Goal: Task Accomplishment & Management: Use online tool/utility

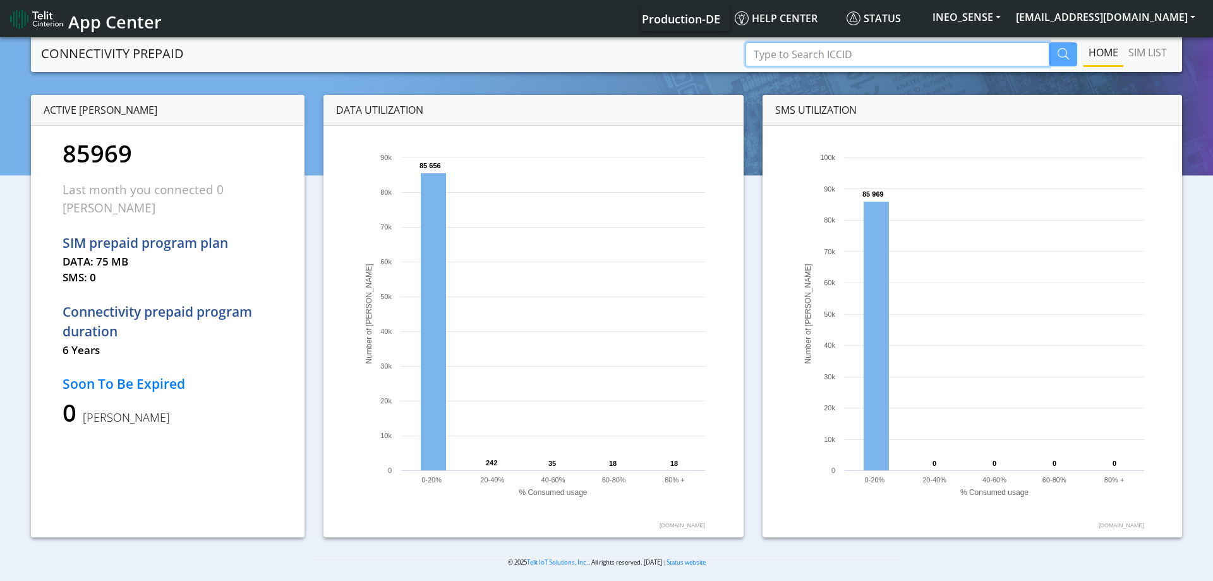
click at [768, 58] on input "Type to Search ICCID" at bounding box center [898, 54] width 304 height 24
paste input "89358151000028838152"
type input "89358151000028838152"
click at [1059, 56] on icon "button" at bounding box center [1063, 53] width 11 height 11
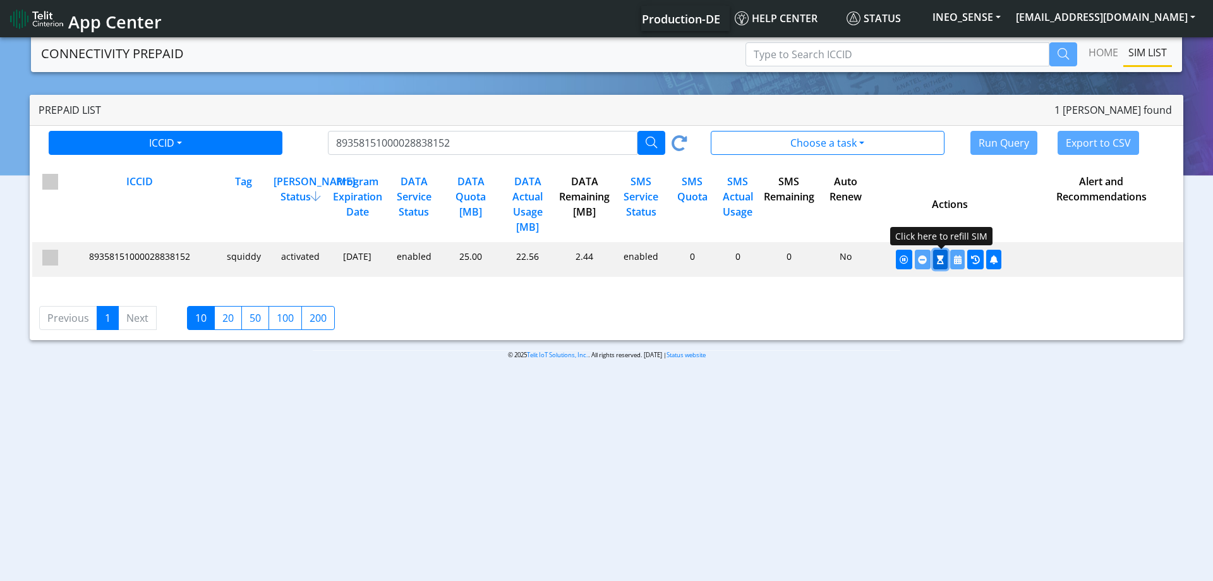
click at [938, 260] on icon "button" at bounding box center [940, 259] width 7 height 9
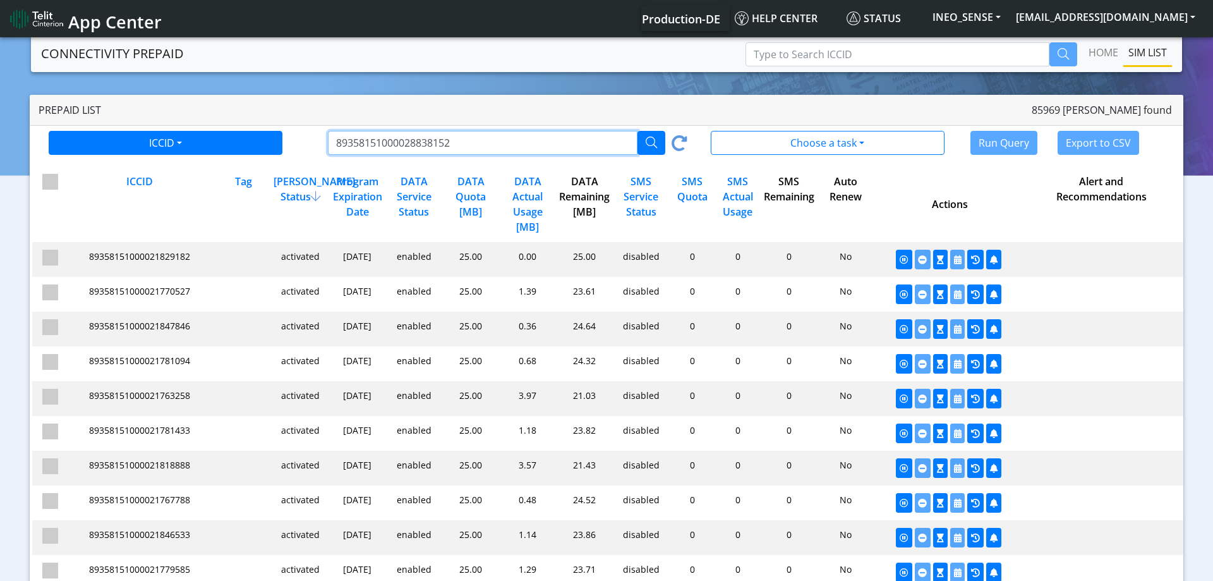
click at [361, 136] on input "89358151000028838152" at bounding box center [483, 143] width 310 height 24
paste input "37"
type input "89358151000028838137"
click at [653, 143] on icon "button" at bounding box center [651, 141] width 11 height 11
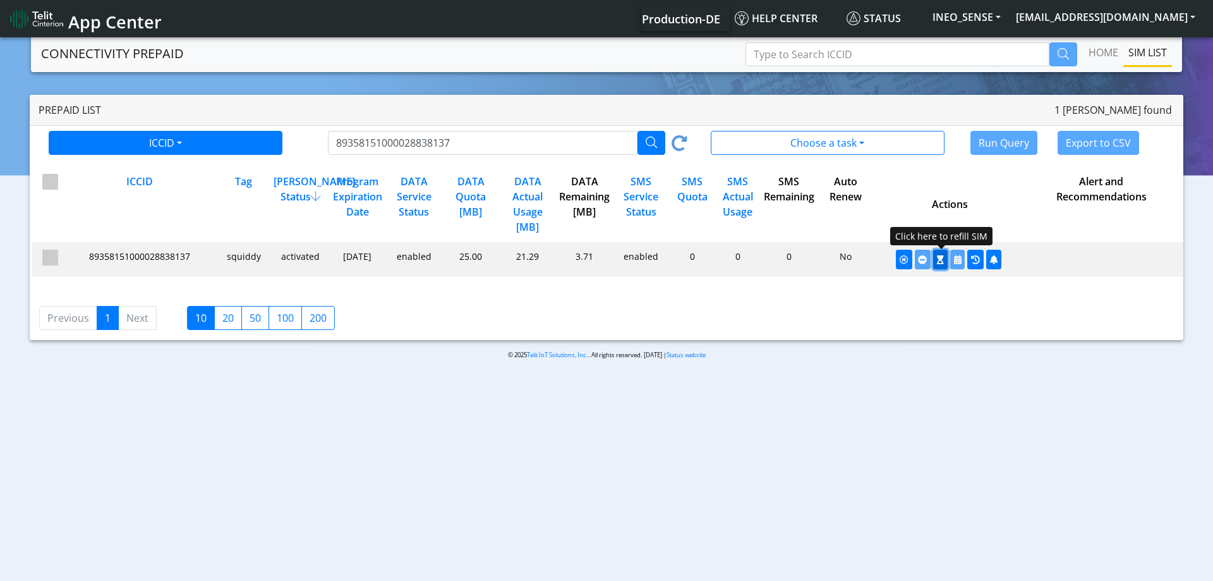
click at [940, 265] on button "button" at bounding box center [940, 260] width 15 height 20
